Goal: Task Accomplishment & Management: Use online tool/utility

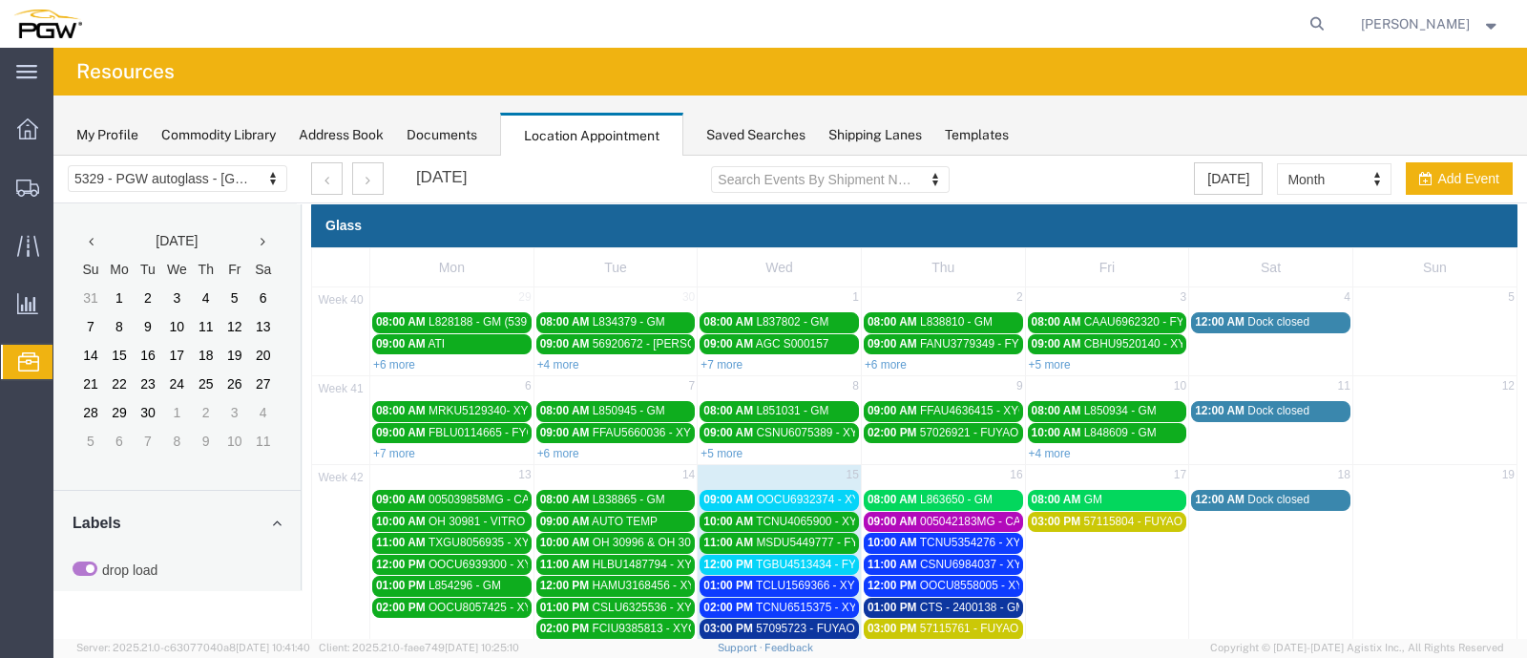
scroll to position [214, 0]
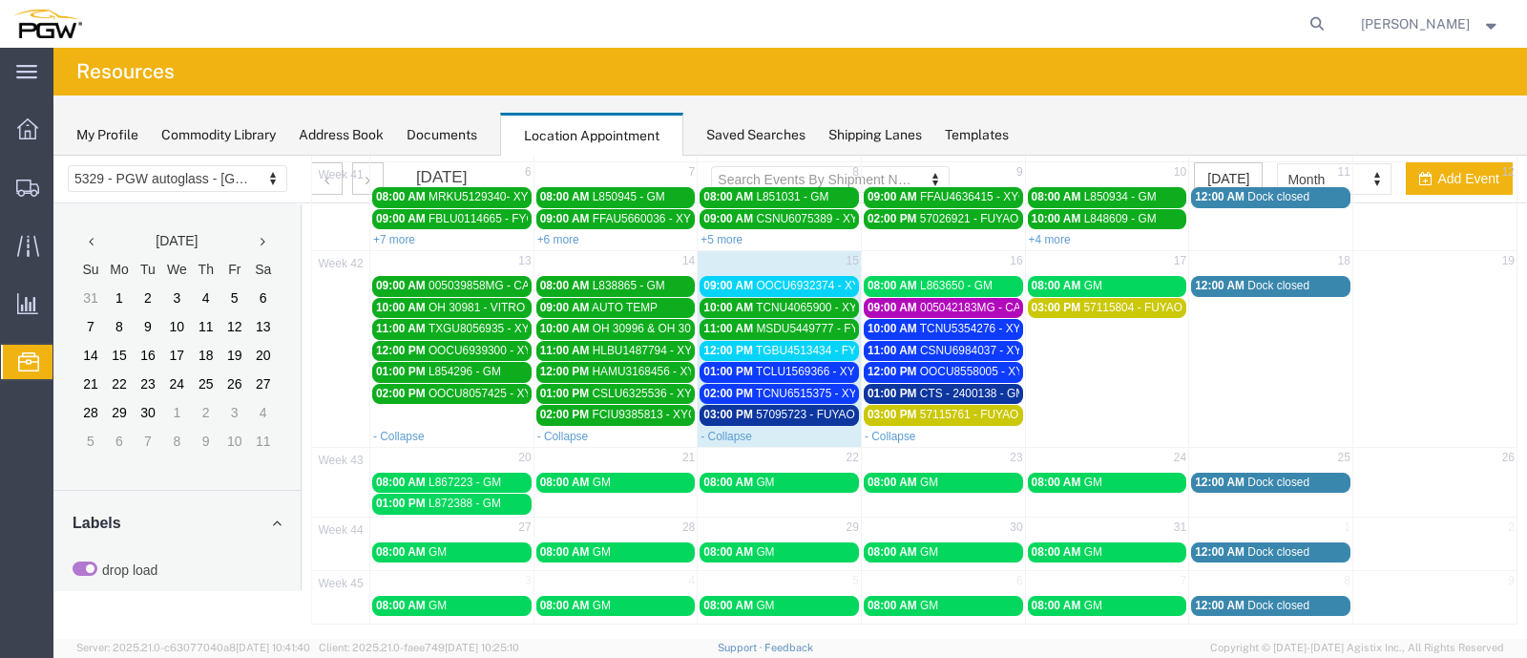
click at [764, 276] on link "09:00 AM OOCU6932374 - XYG" at bounding box center [779, 286] width 159 height 20
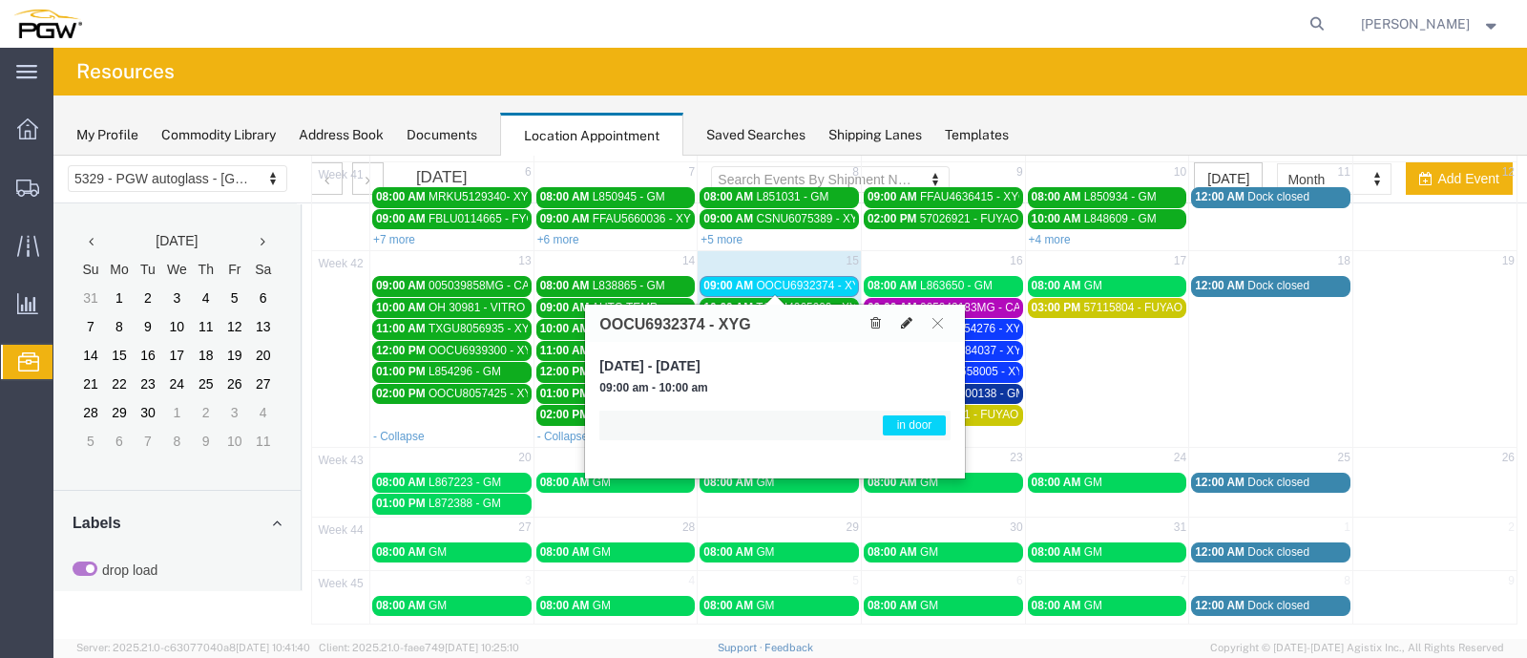
click at [905, 319] on icon at bounding box center [906, 322] width 11 height 13
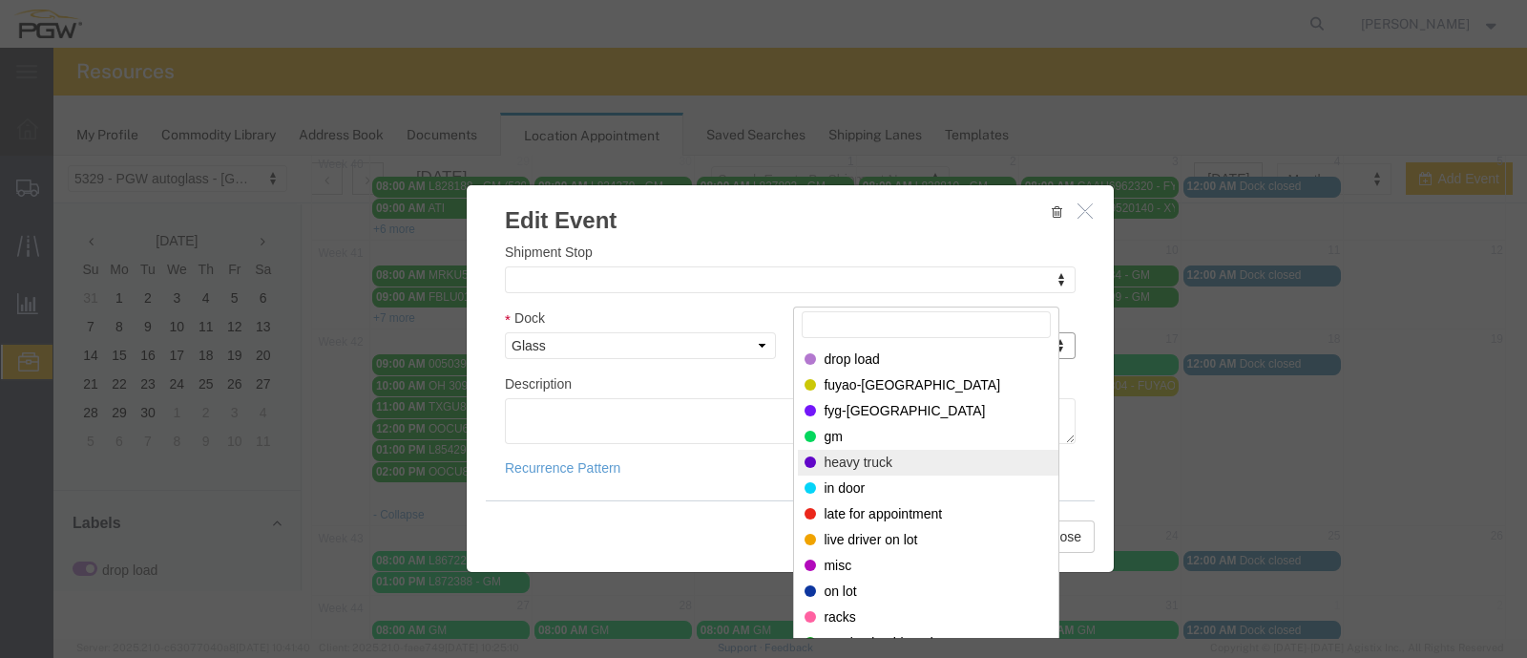
scroll to position [82, 0]
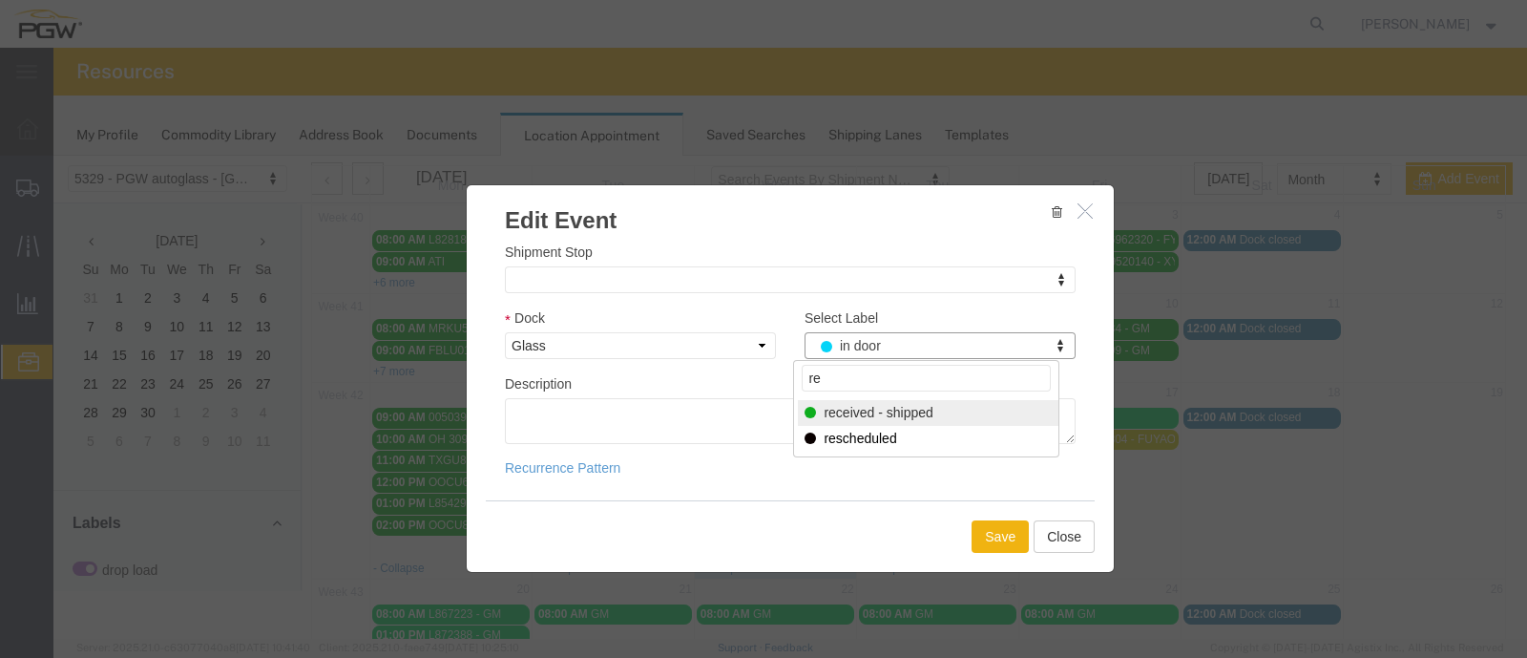
type input "re"
select select "200"
click at [980, 532] on button "Save" at bounding box center [1000, 536] width 57 height 32
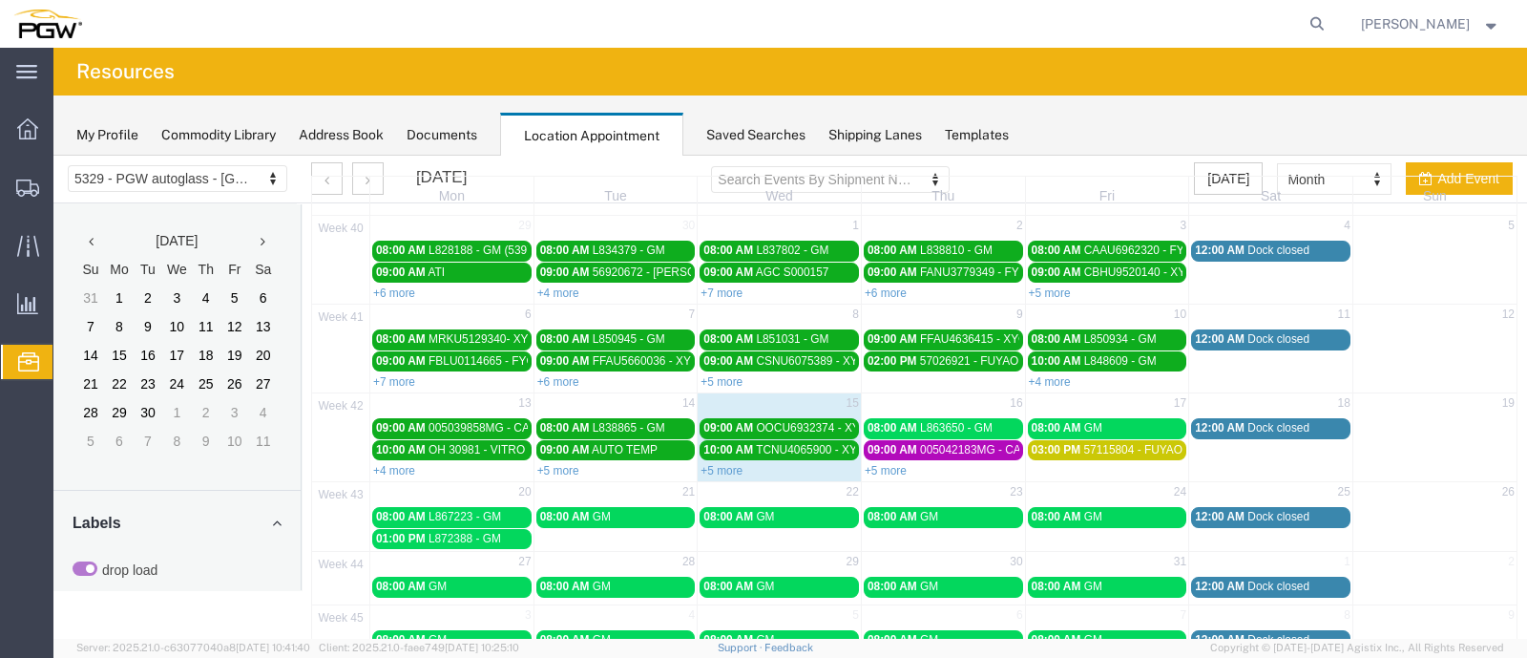
scroll to position [108, 0]
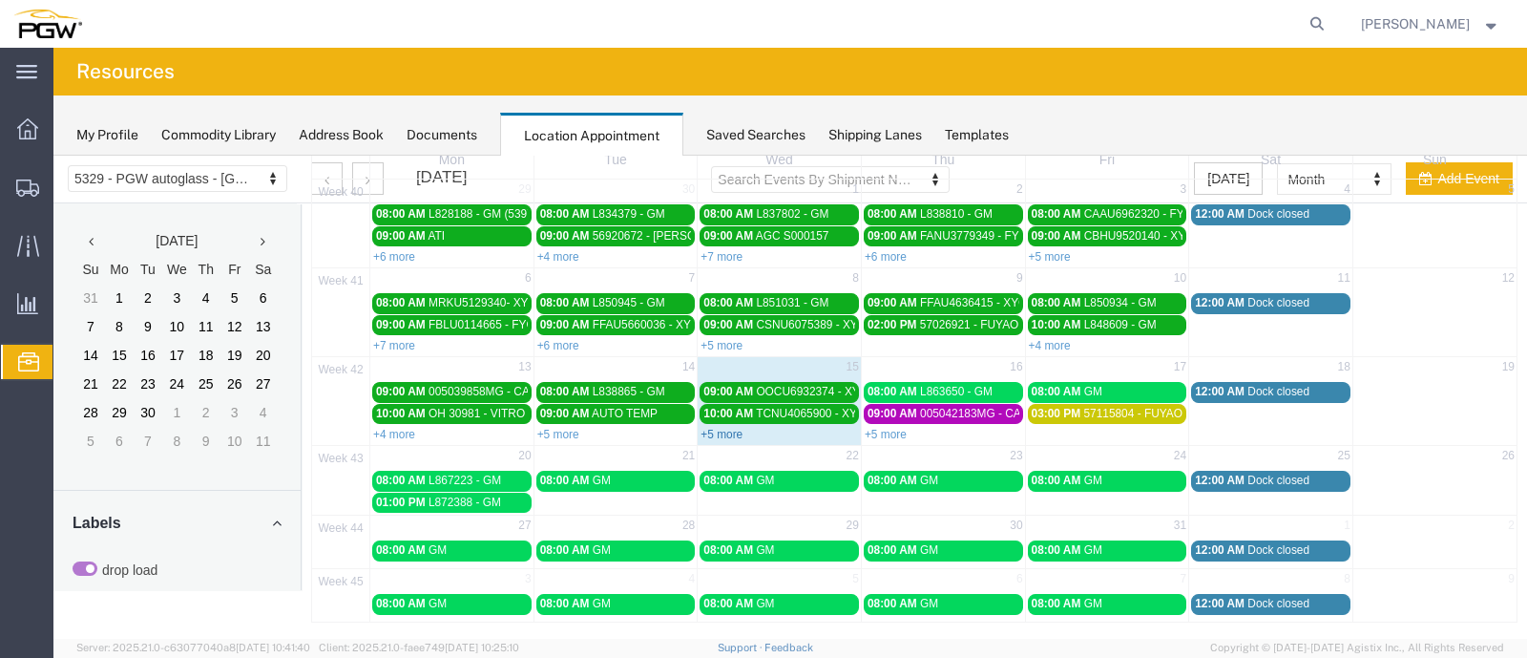
click at [720, 428] on link "+5 more" at bounding box center [722, 434] width 42 height 13
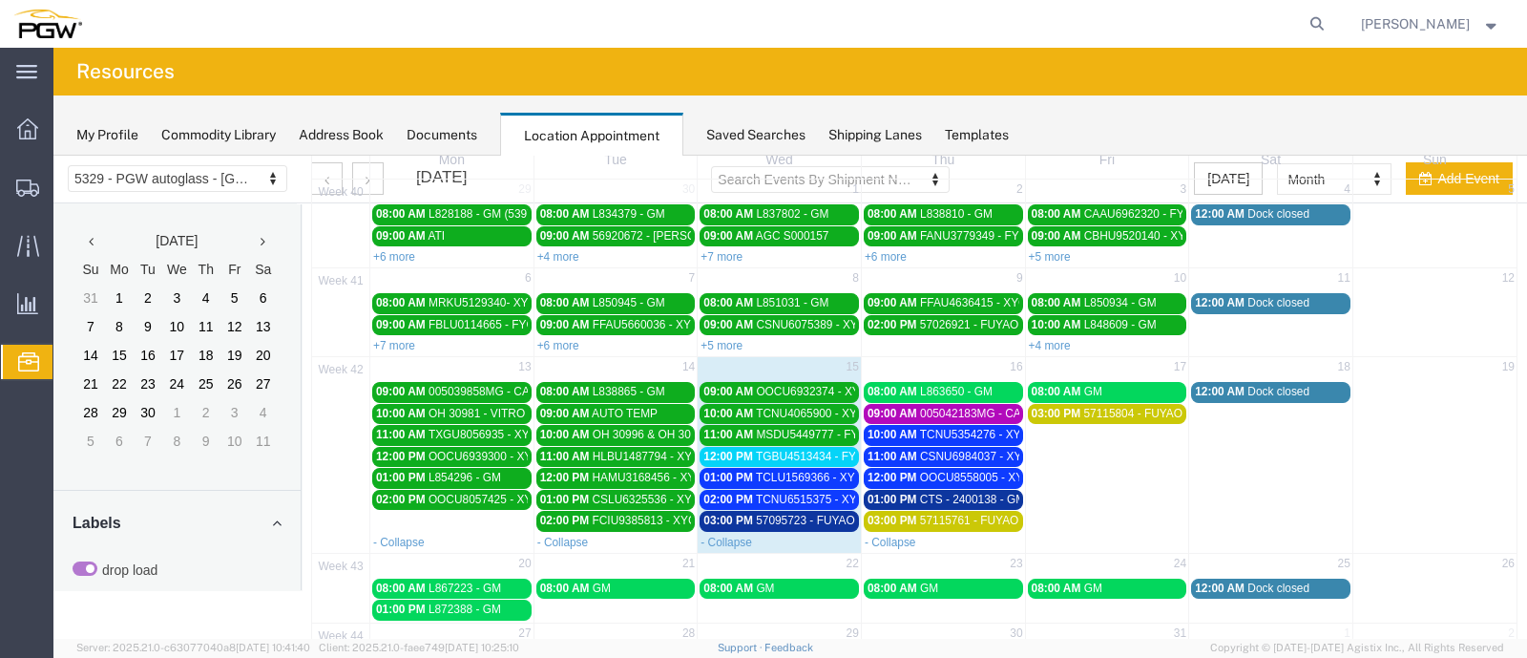
click at [763, 471] on span "TCLU1569366 - XYG" at bounding box center [810, 477] width 108 height 13
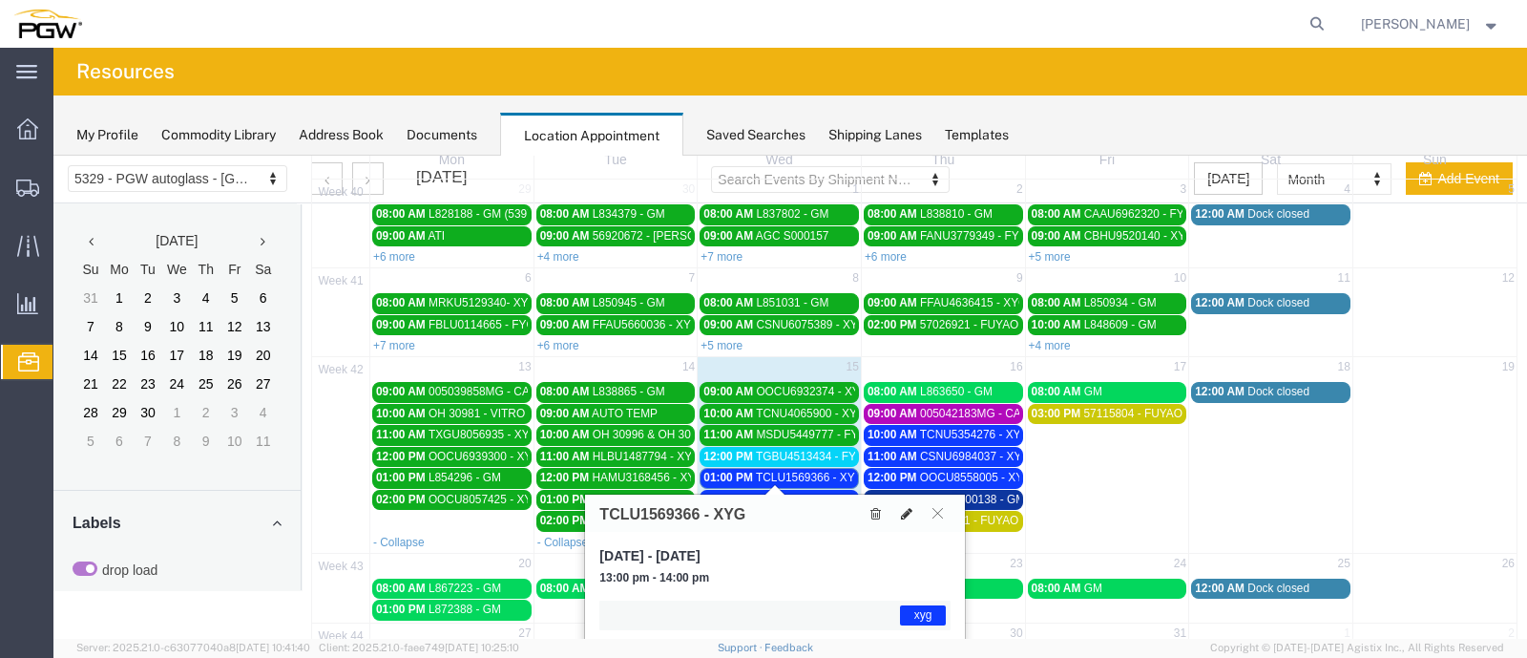
click at [907, 507] on icon at bounding box center [906, 513] width 11 height 13
select select "1"
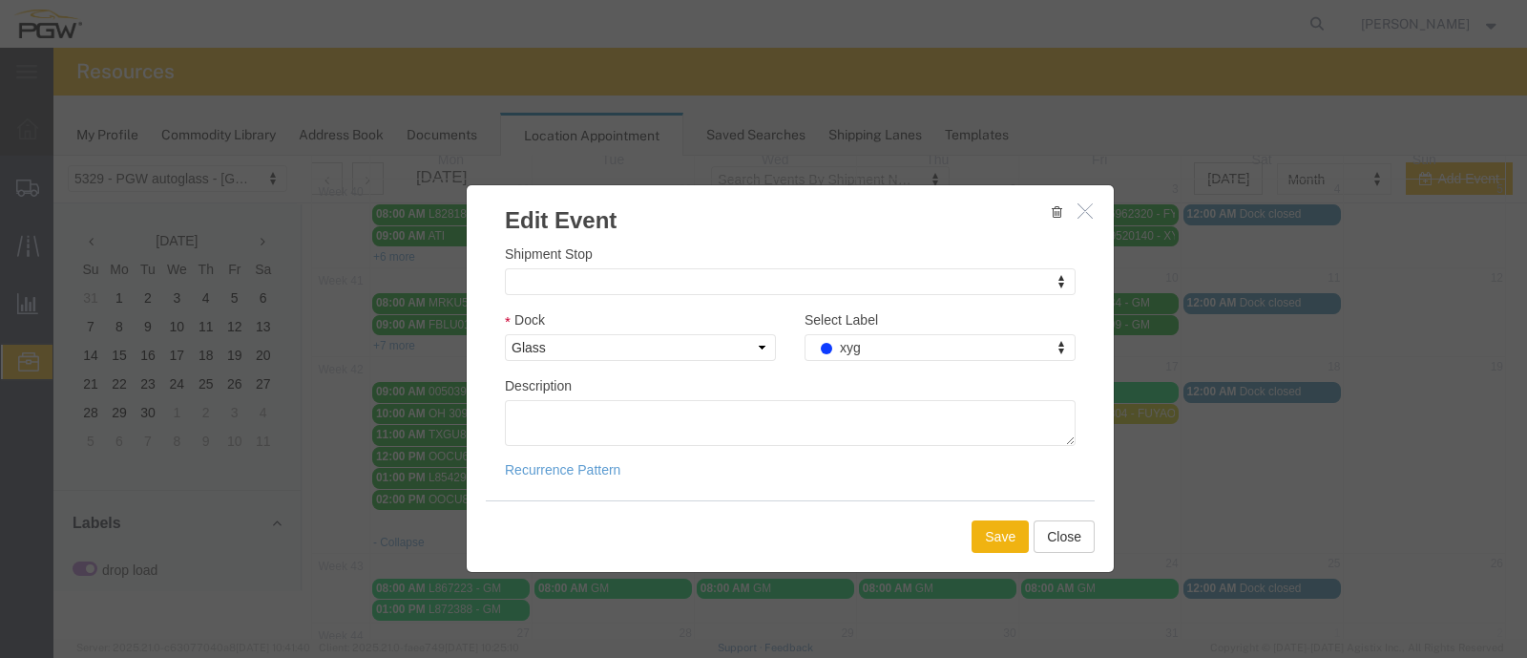
scroll to position [268, 0]
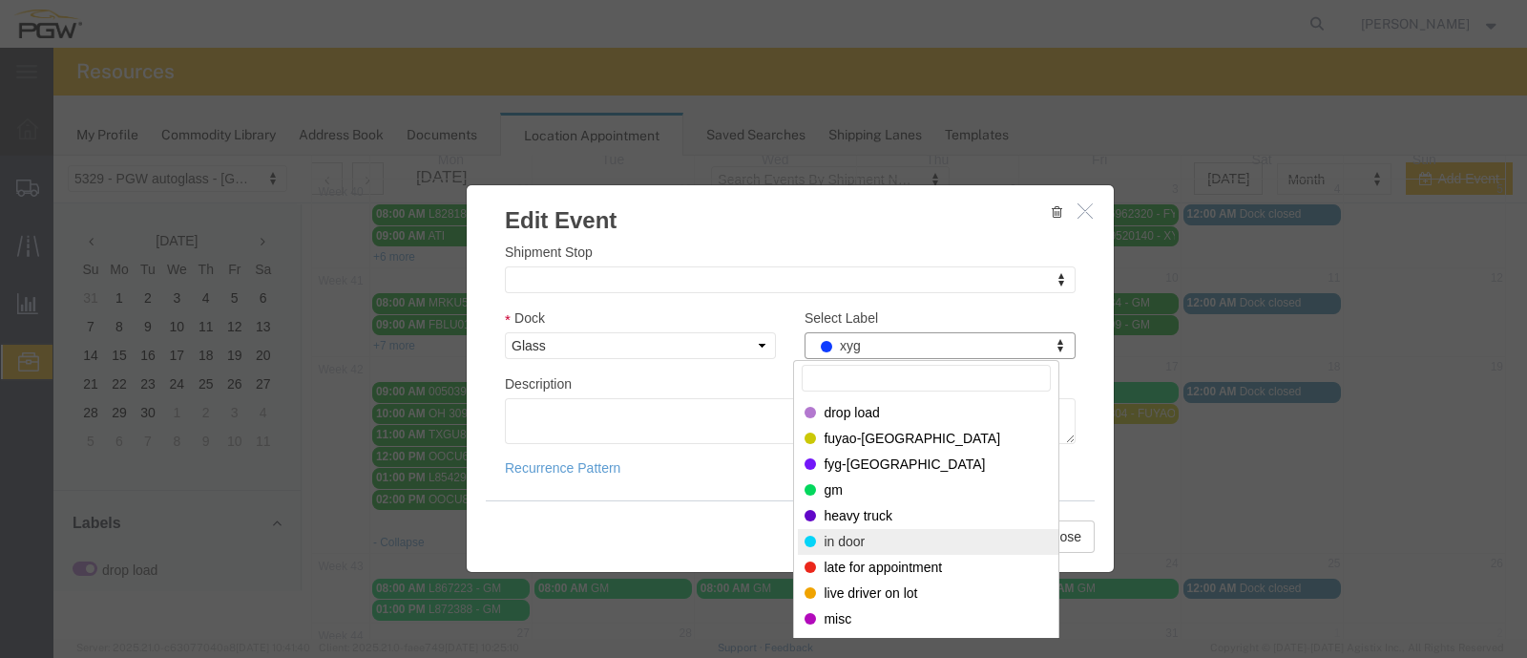
select select "220"
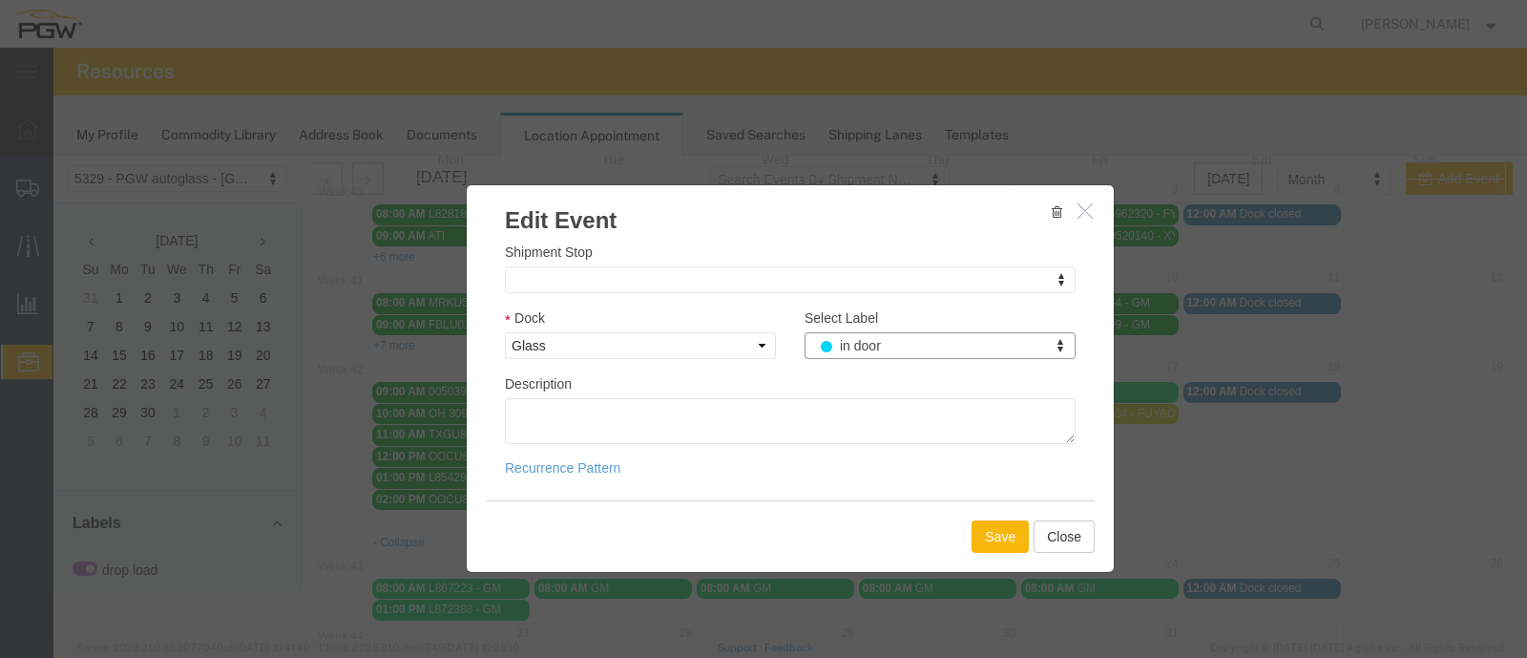
click at [994, 538] on button "Save" at bounding box center [1000, 536] width 57 height 32
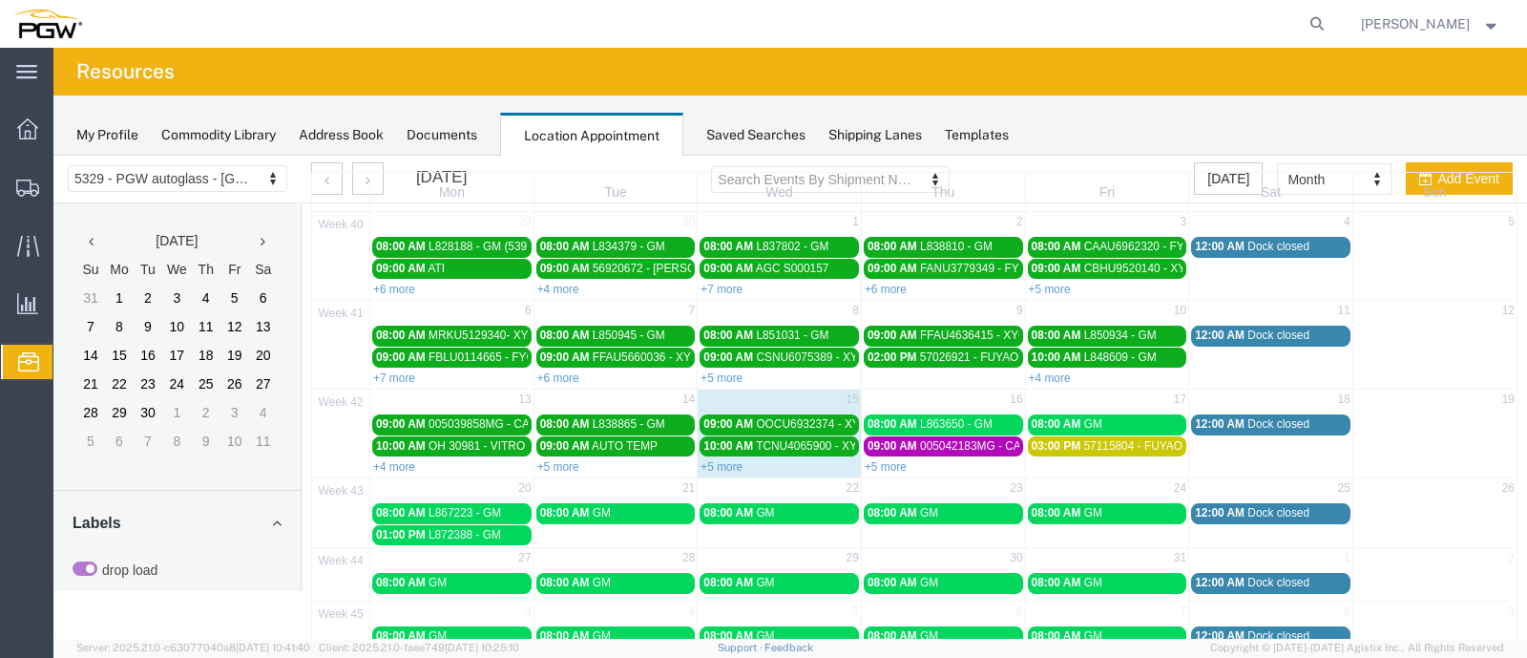
scroll to position [108, 0]
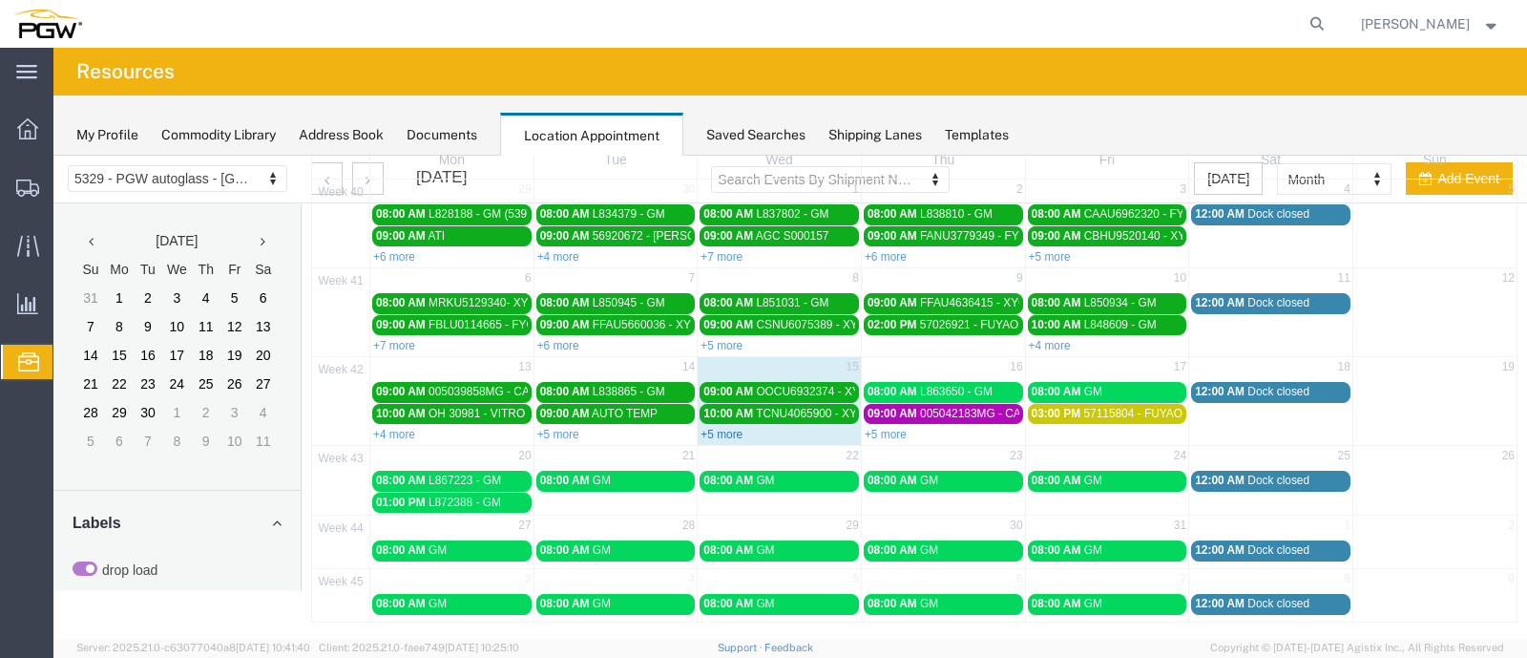
click at [713, 428] on link "+5 more" at bounding box center [722, 434] width 42 height 13
